Goal: Find contact information: Find contact information

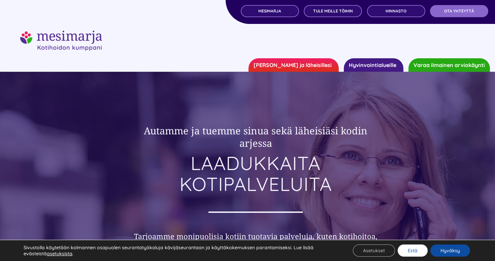
click at [408, 248] on button "Estä" at bounding box center [413, 251] width 30 height 12
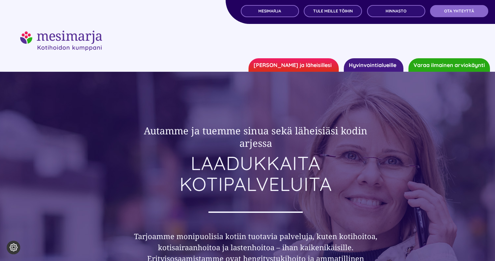
click at [449, 18] on div "MESIMARJA TULE MEILLE TÖIHIN Hinnasto OTA YHTEYTTÄ" at bounding box center [361, 12] width 270 height 24
click at [455, 13] on span "OTA YHTEYTTÄ" at bounding box center [459, 11] width 30 height 5
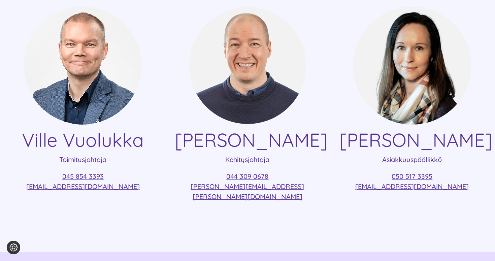
scroll to position [159, 0]
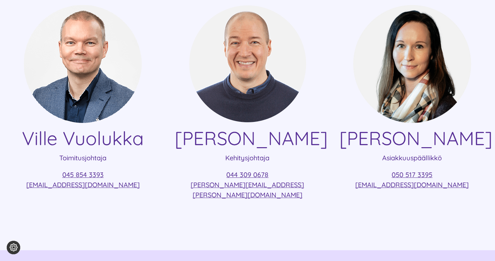
click at [261, 142] on h4 "Lauri Oksanen" at bounding box center [248, 138] width 146 height 23
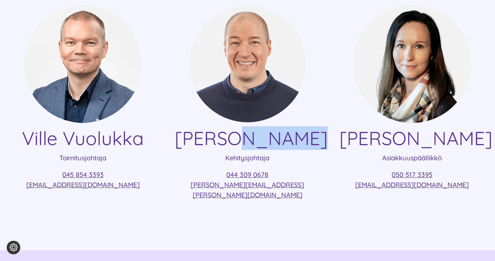
click at [261, 142] on h4 "Lauri Oksanen" at bounding box center [248, 138] width 146 height 23
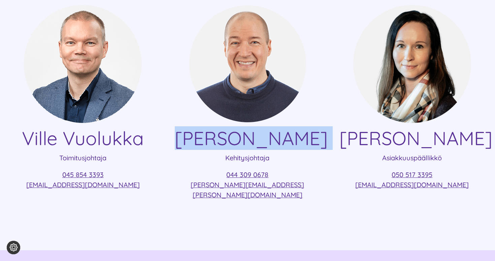
click at [261, 142] on h4 "Lauri Oksanen" at bounding box center [248, 138] width 146 height 23
copy h4 "Lauri Oksanen"
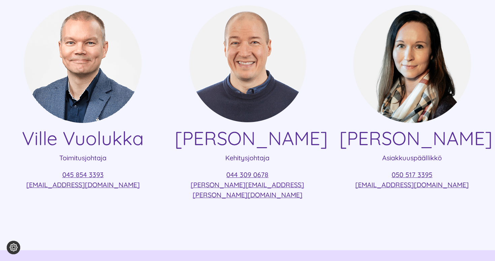
click at [293, 162] on p "Kehitysjohtaja" at bounding box center [248, 158] width 146 height 10
click at [313, 161] on p "Kehitysjohtaja" at bounding box center [248, 158] width 146 height 10
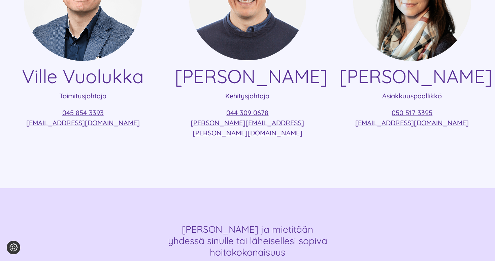
scroll to position [185, 0]
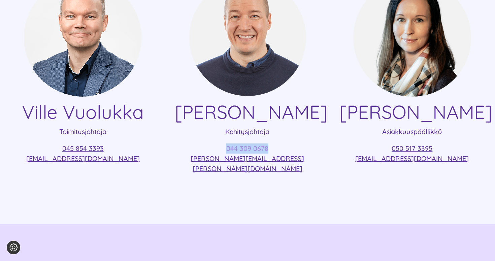
copy link "044 309 0678"
